Goal: Information Seeking & Learning: Learn about a topic

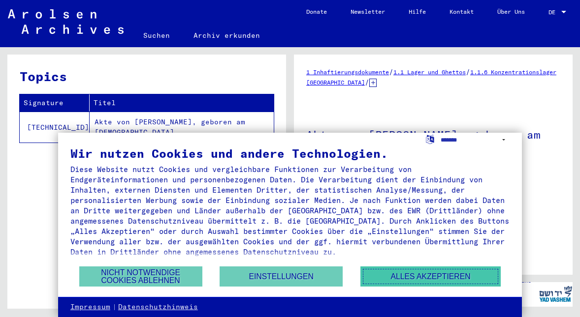
click at [378, 273] on button "Alles akzeptieren" at bounding box center [430, 277] width 141 height 20
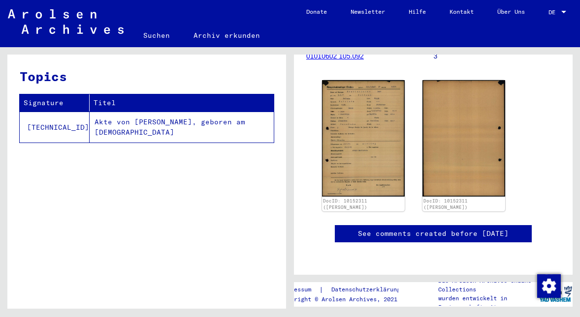
scroll to position [163, 0]
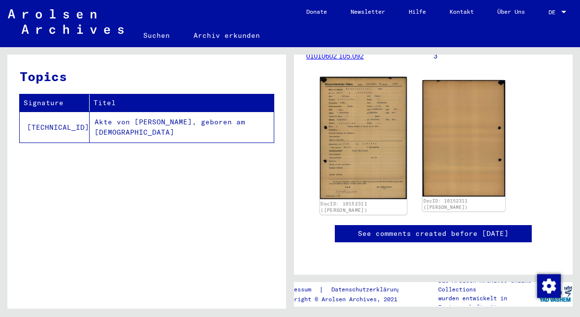
click at [330, 132] on img at bounding box center [363, 138] width 87 height 123
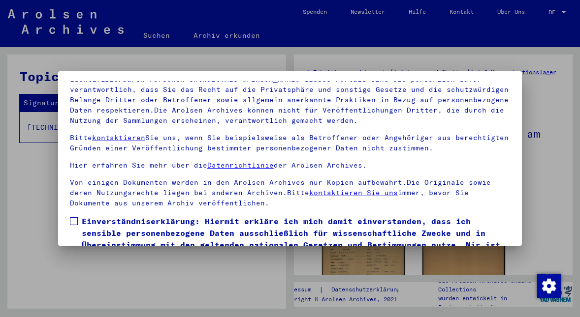
scroll to position [81, 0]
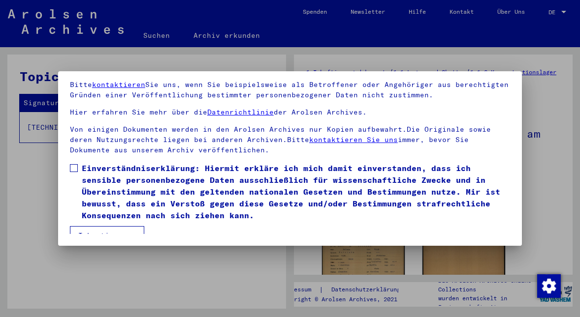
click at [119, 226] on button "Ich stimme zu" at bounding box center [107, 235] width 74 height 19
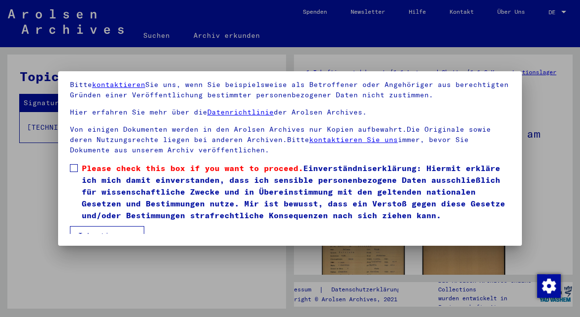
click at [76, 162] on label "Please check this box if you want to proceed. Einverständniserklärung: Hiermit …" at bounding box center [290, 191] width 440 height 59
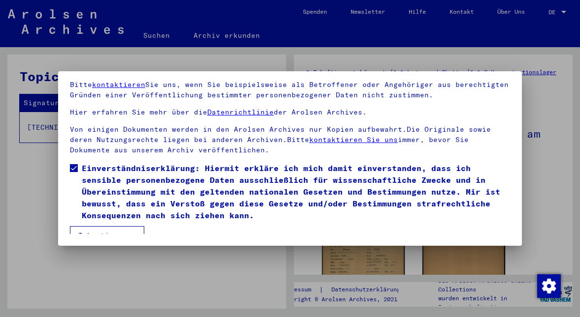
click at [101, 226] on button "Ich stimme zu" at bounding box center [107, 235] width 74 height 19
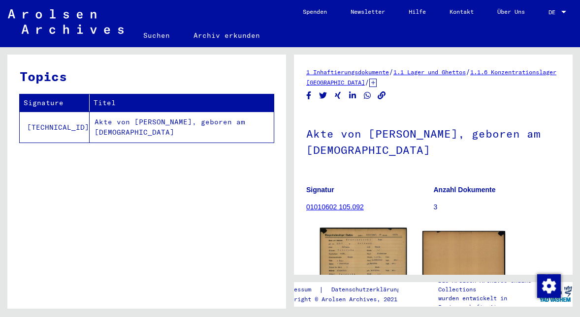
click at [397, 238] on img at bounding box center [363, 289] width 87 height 123
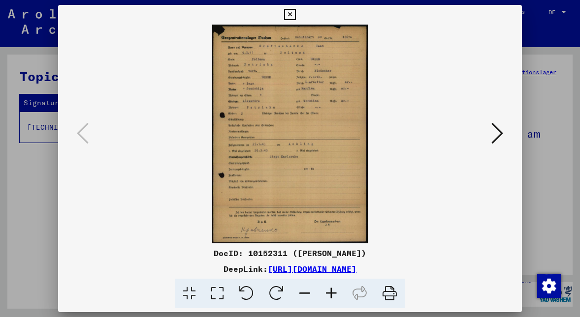
click at [292, 120] on img at bounding box center [290, 134] width 397 height 219
